Goal: Information Seeking & Learning: Learn about a topic

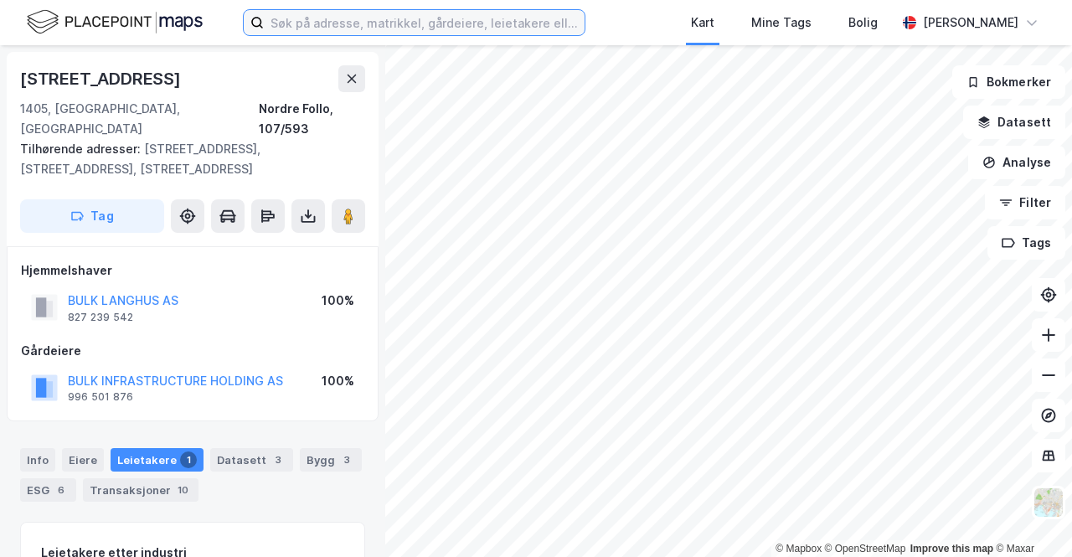
click at [344, 18] on input at bounding box center [424, 22] width 321 height 25
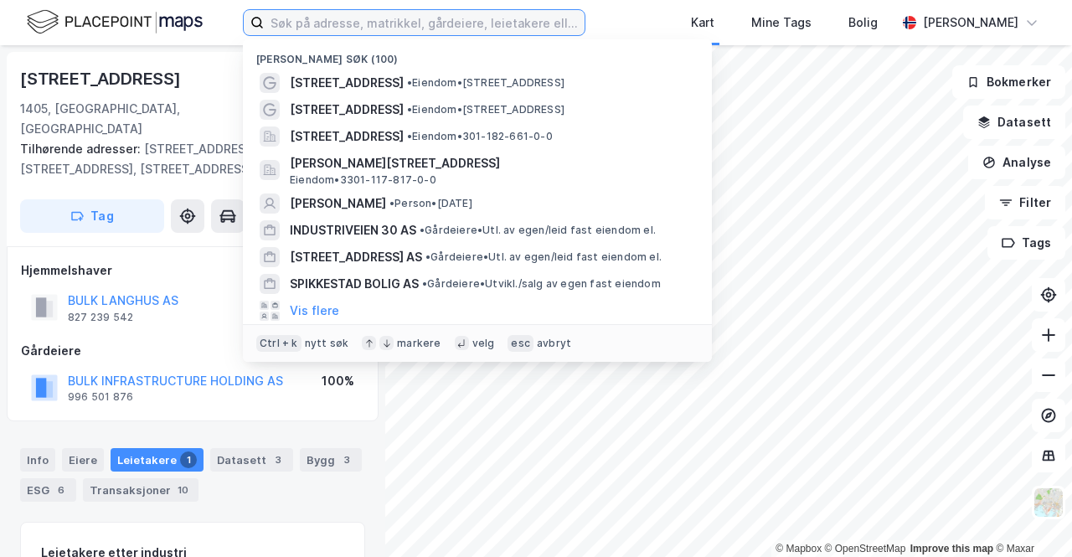
click at [321, 18] on input at bounding box center [424, 22] width 321 height 25
click at [310, 13] on input at bounding box center [424, 22] width 321 height 25
click at [312, 24] on input at bounding box center [424, 22] width 321 height 25
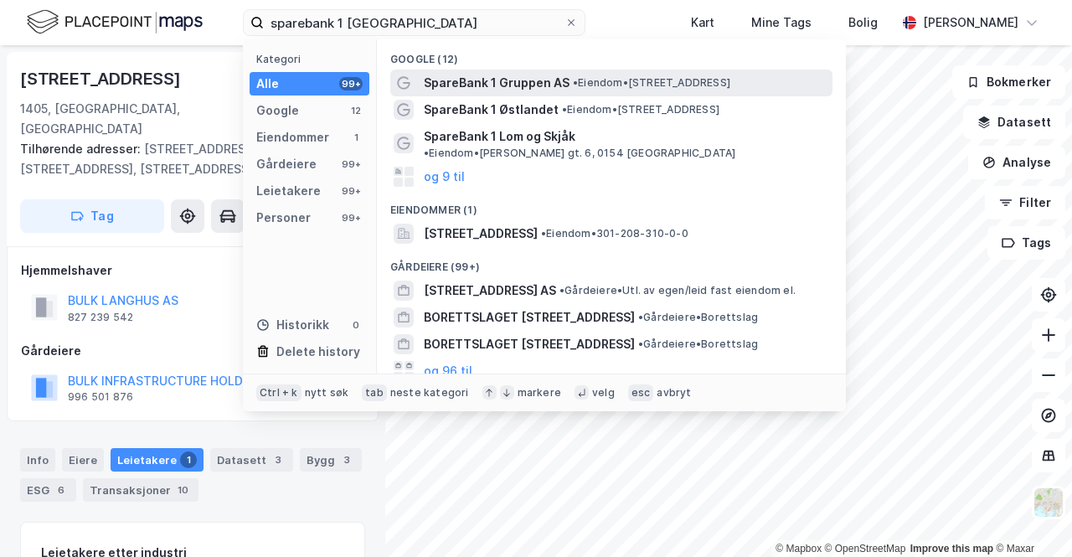
click at [687, 89] on span "• Eiendom • [STREET_ADDRESS]" at bounding box center [651, 82] width 157 height 13
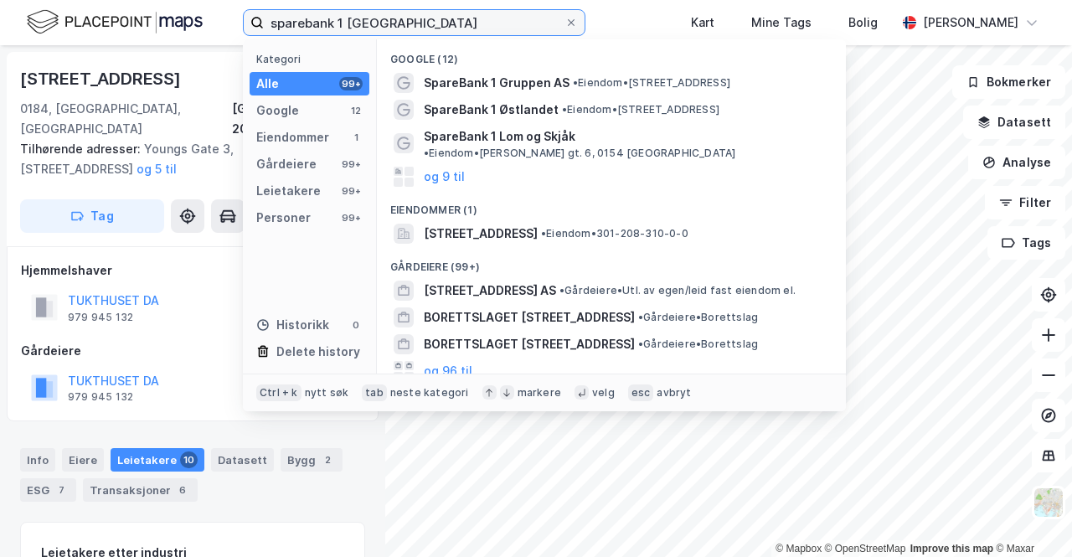
click at [903, 49] on div "sparebank 1 calmeyers gate Kategori Alle 99+ Google 12 Eiendommer 1 Gårdeiere 9…" at bounding box center [536, 278] width 1072 height 557
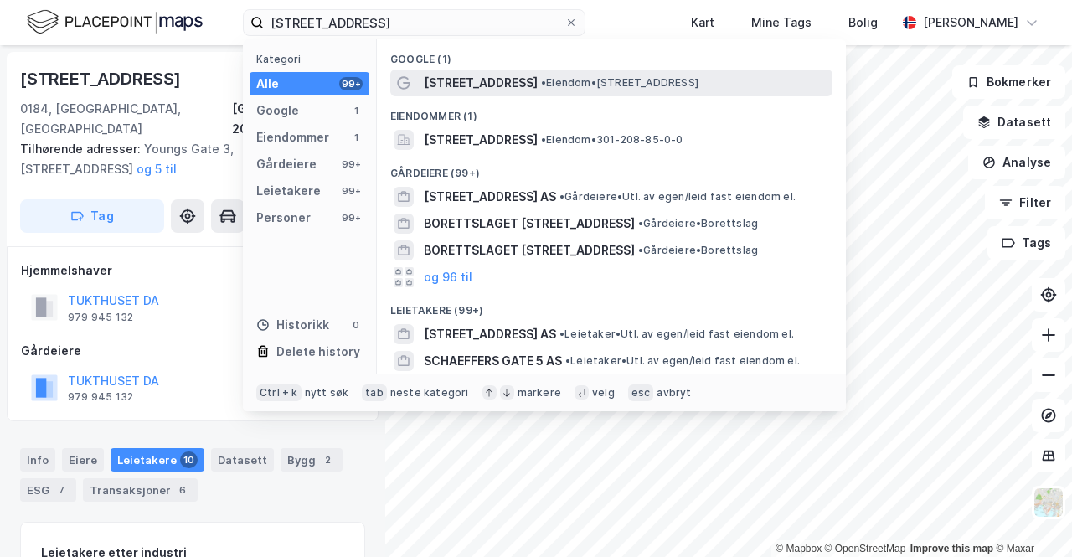
click at [512, 80] on span "[STREET_ADDRESS]" at bounding box center [481, 83] width 114 height 20
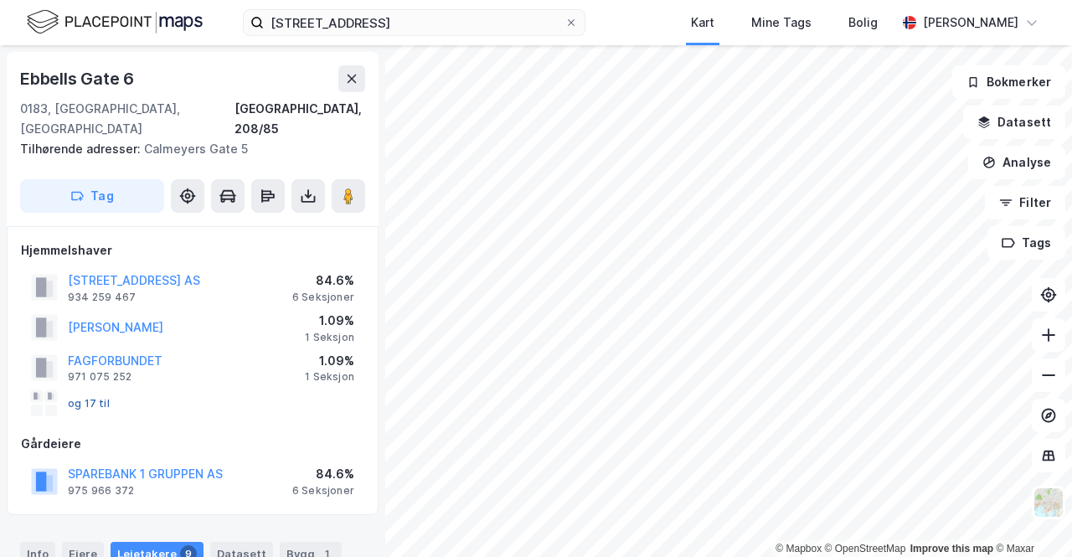
click at [0, 0] on button "og 17 til" at bounding box center [0, 0] width 0 height 0
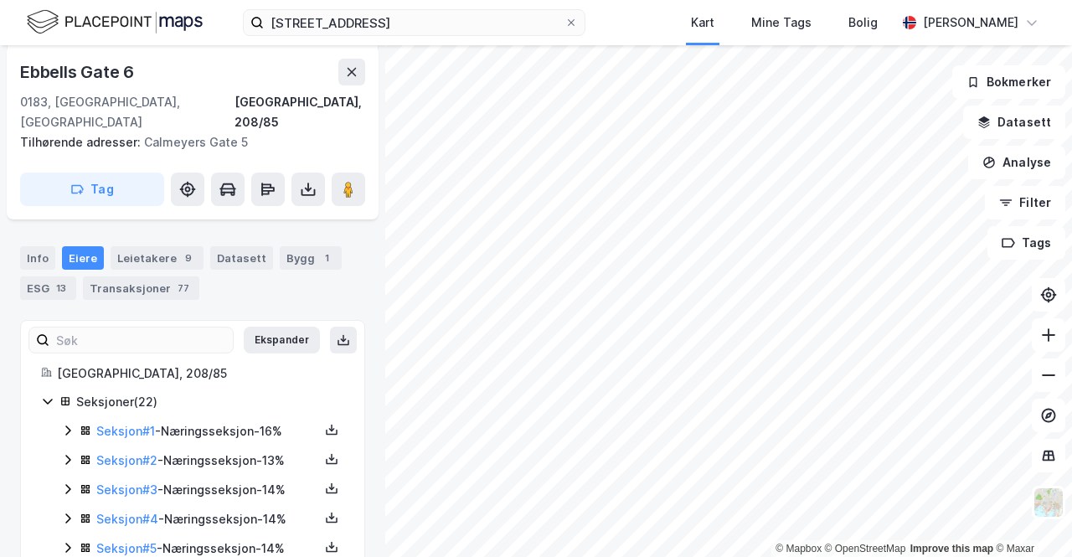
scroll to position [234, 0]
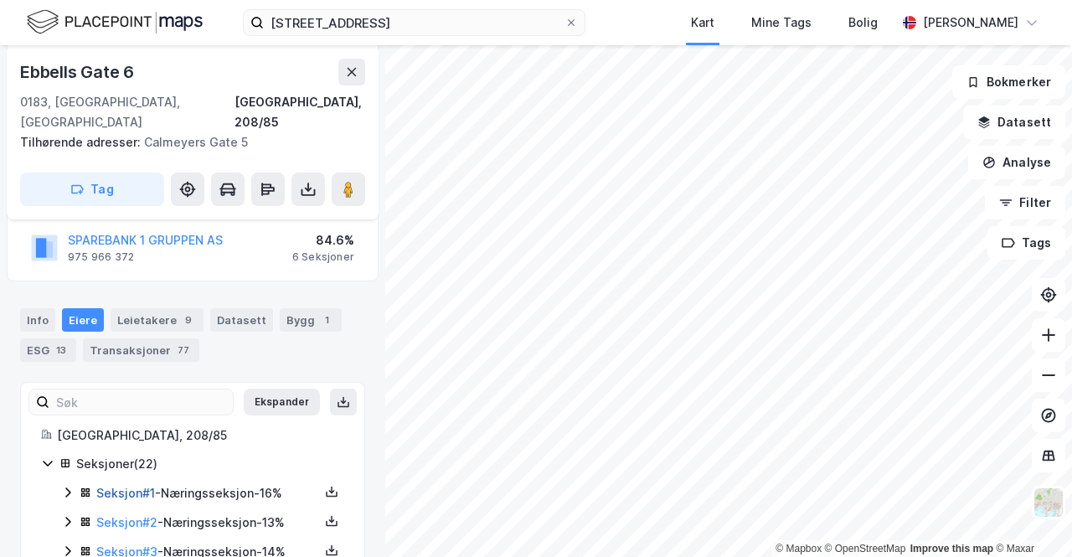
click at [121, 486] on link "Seksjon # 1" at bounding box center [125, 493] width 59 height 14
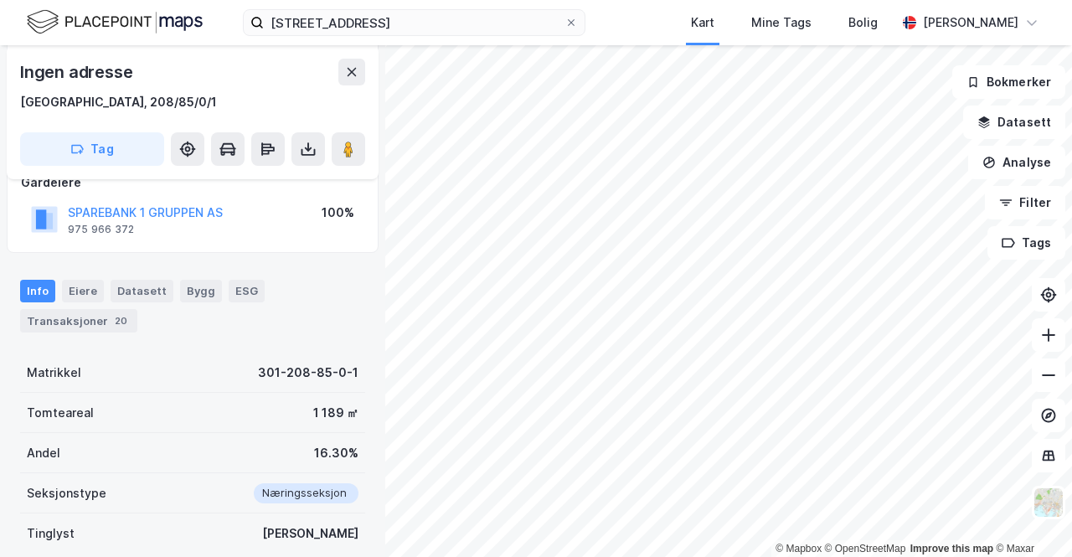
scroll to position [54, 0]
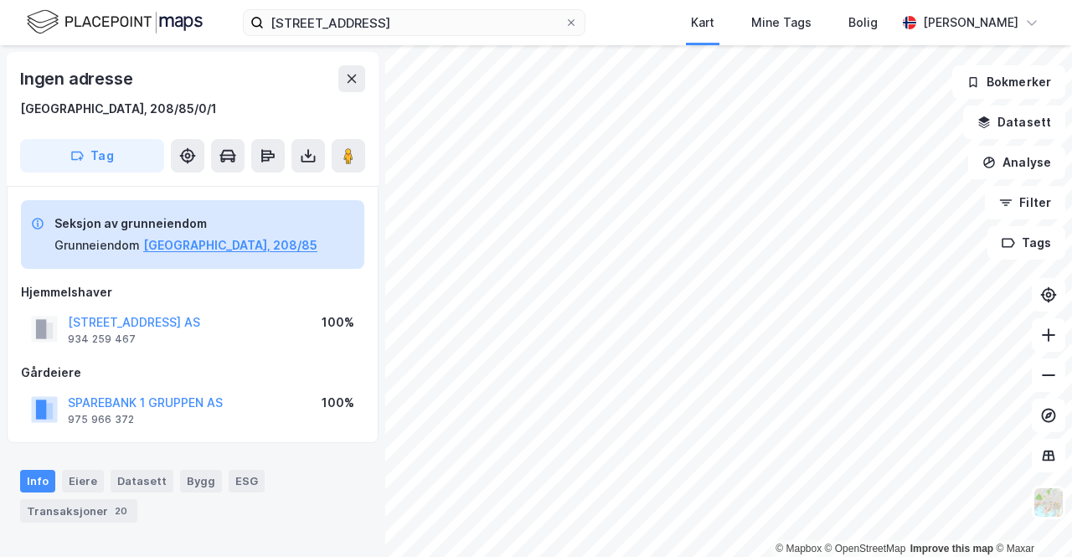
click at [183, 312] on div "[STREET_ADDRESS] AS" at bounding box center [134, 322] width 132 height 20
click at [0, 0] on button "[STREET_ADDRESS] AS" at bounding box center [0, 0] width 0 height 0
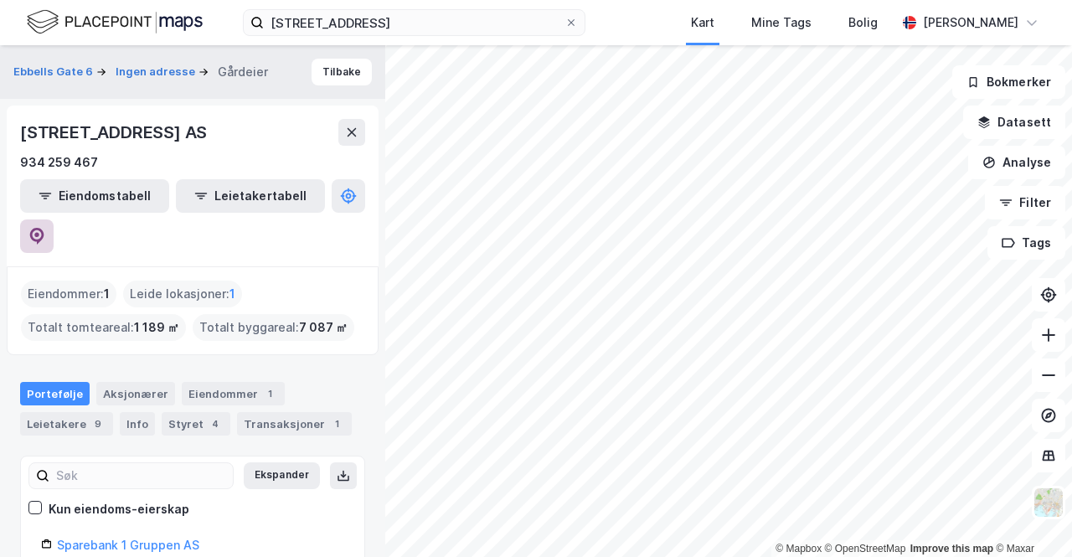
click at [45, 228] on icon at bounding box center [36, 236] width 17 height 17
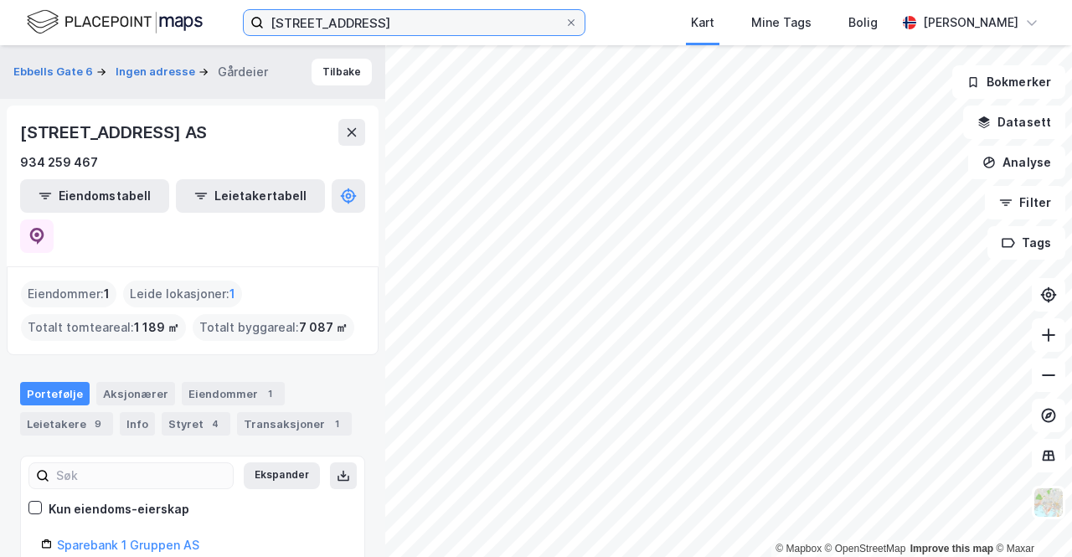
click at [340, 21] on input "[STREET_ADDRESS]" at bounding box center [414, 22] width 301 height 25
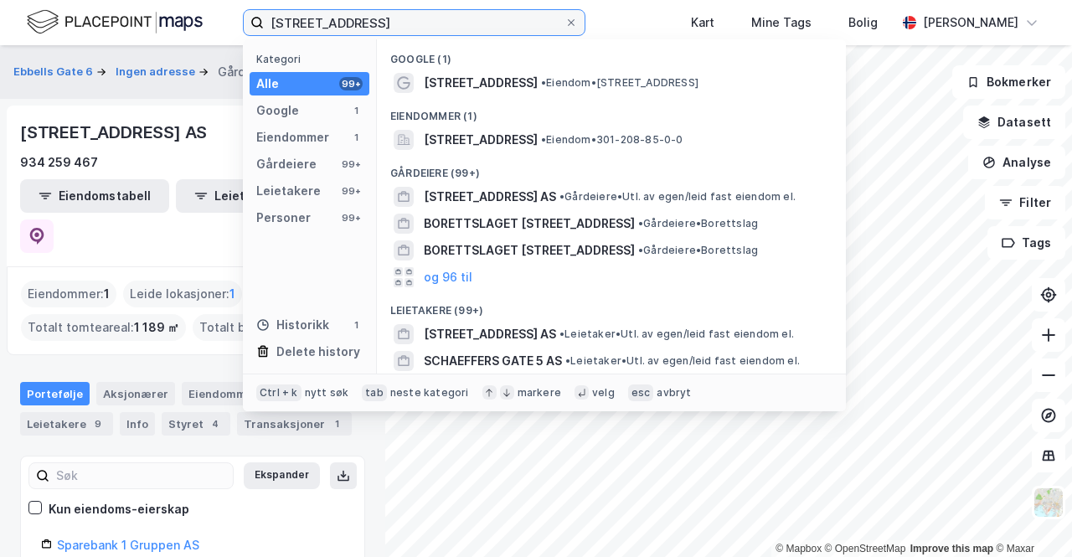
click at [340, 21] on input "[STREET_ADDRESS]" at bounding box center [414, 22] width 301 height 25
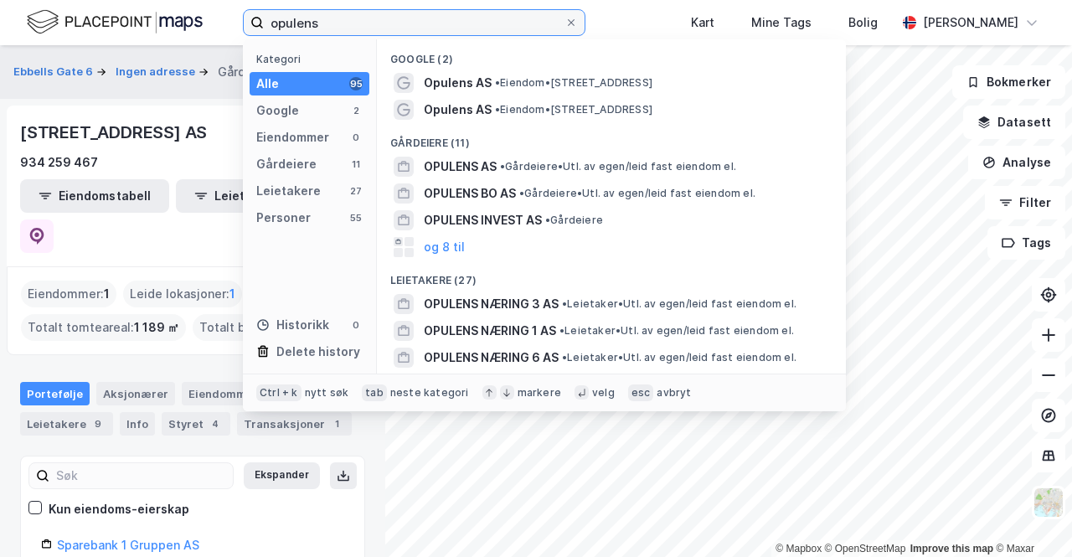
type input "opulens"
click at [475, 73] on span "Opulens AS" at bounding box center [458, 83] width 68 height 20
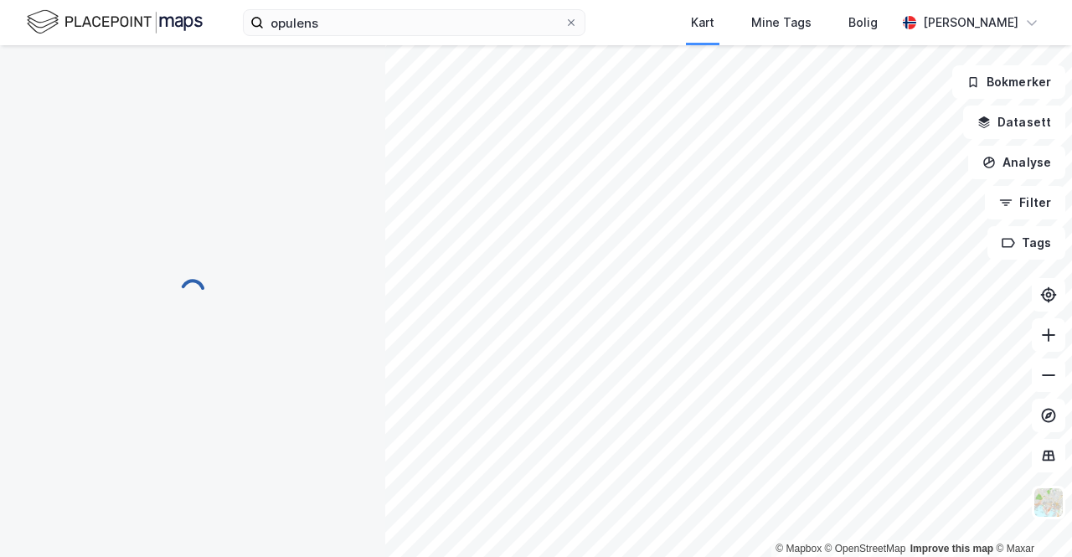
scroll to position [54, 0]
